Goal: Information Seeking & Learning: Learn about a topic

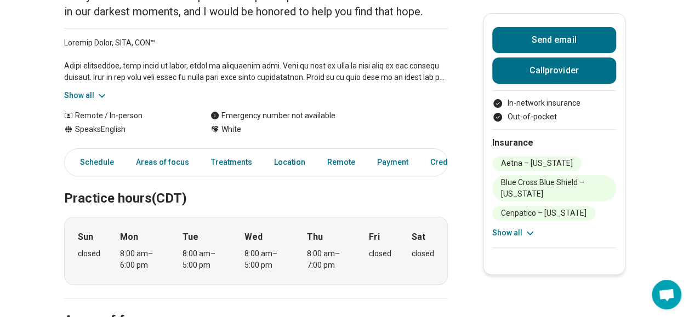
scroll to position [144, 0]
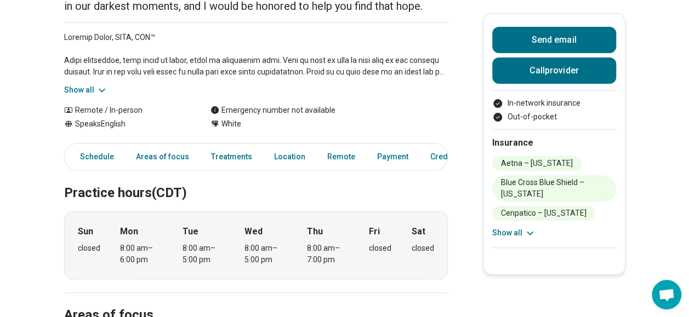
click at [87, 88] on button "Show all" at bounding box center [85, 90] width 43 height 12
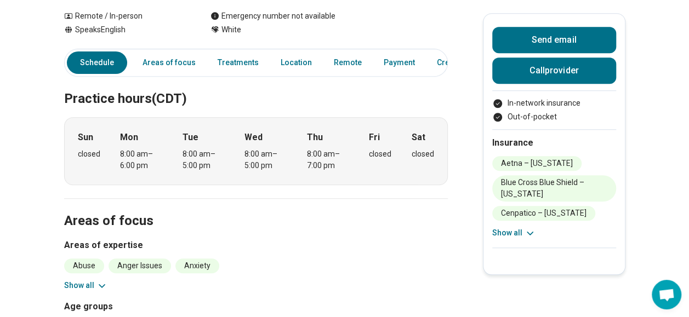
scroll to position [388, 0]
click at [172, 52] on link "Areas of focus" at bounding box center [169, 63] width 66 height 22
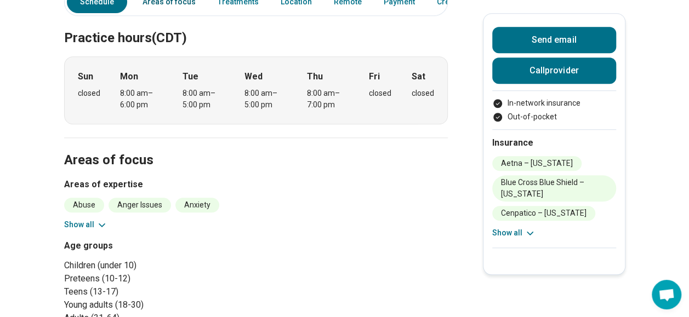
scroll to position [448, 8]
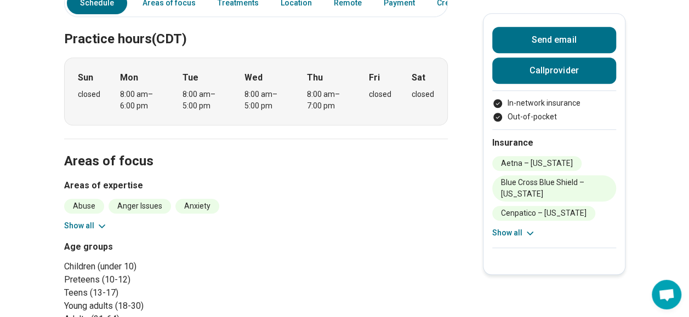
click at [99, 225] on icon at bounding box center [101, 226] width 5 height 3
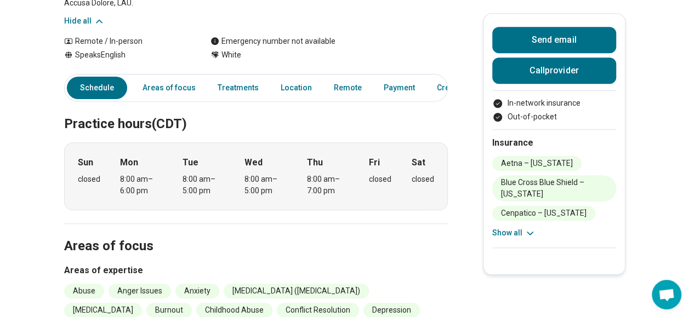
scroll to position [362, 0]
click at [229, 78] on link "Treatments" at bounding box center [238, 88] width 54 height 22
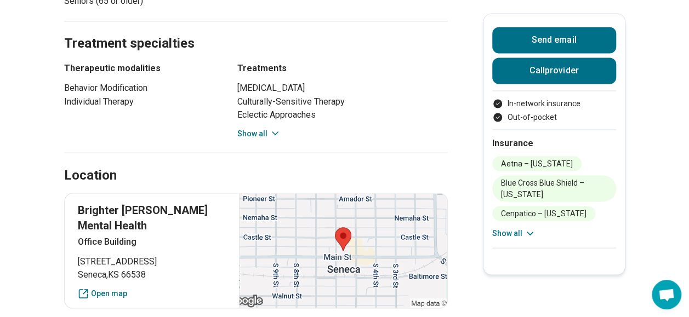
scroll to position [933, 0]
click at [254, 128] on button "Show all" at bounding box center [258, 134] width 43 height 12
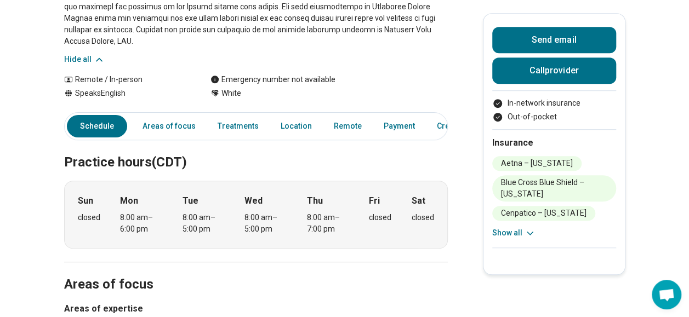
scroll to position [325, 6]
click at [281, 115] on link "Location" at bounding box center [296, 126] width 44 height 22
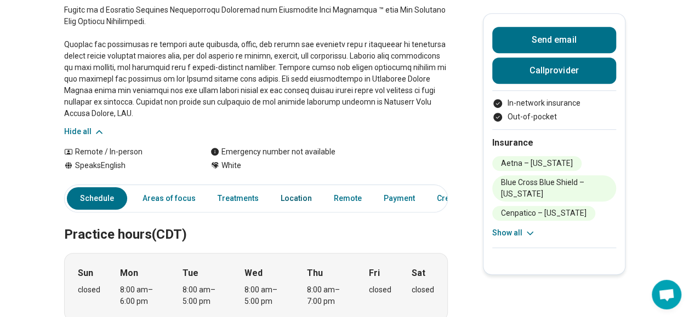
scroll to position [251, 6]
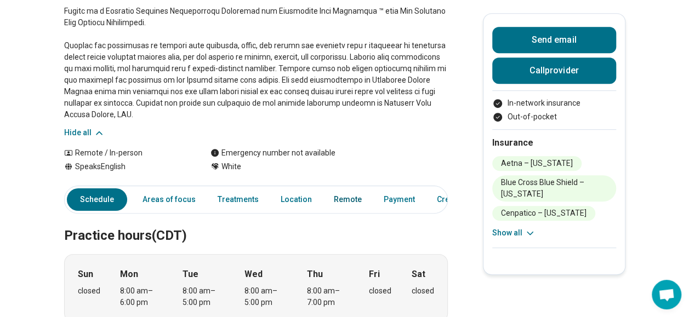
click at [333, 189] on link "Remote" at bounding box center [347, 200] width 41 height 22
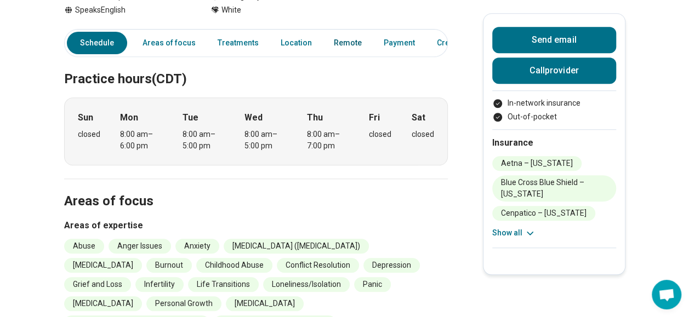
scroll to position [407, 6]
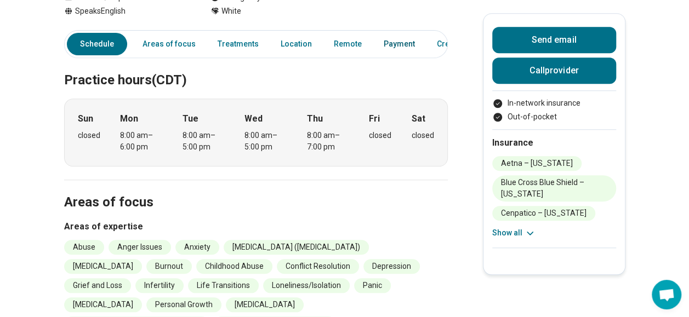
click at [379, 33] on link "Payment" at bounding box center [399, 44] width 44 height 22
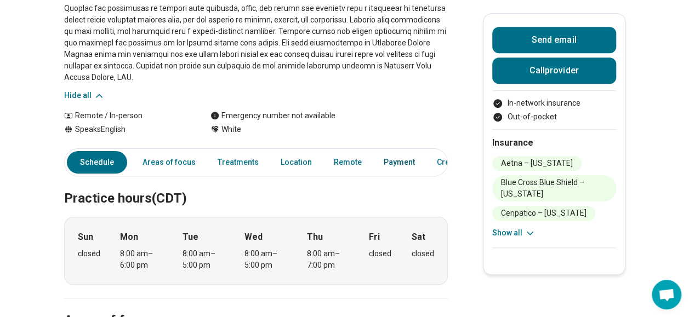
scroll to position [289, 6]
click at [432, 151] on link "Credentials" at bounding box center [457, 162] width 55 height 22
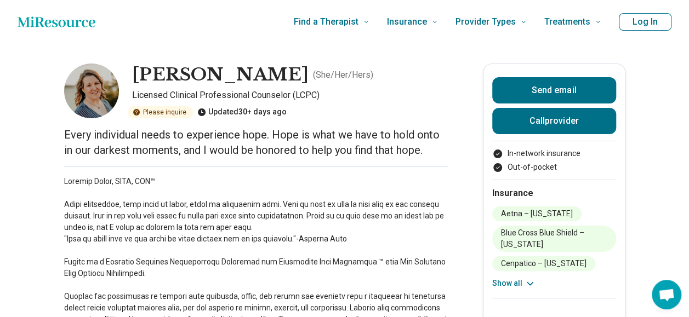
scroll to position [0, 8]
